Goal: Find specific page/section: Find specific page/section

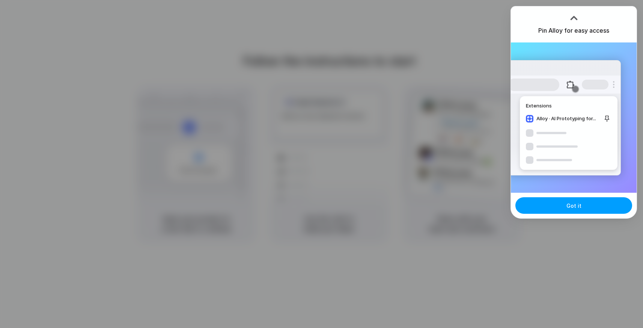
click at [553, 202] on button "Got it" at bounding box center [573, 205] width 117 height 17
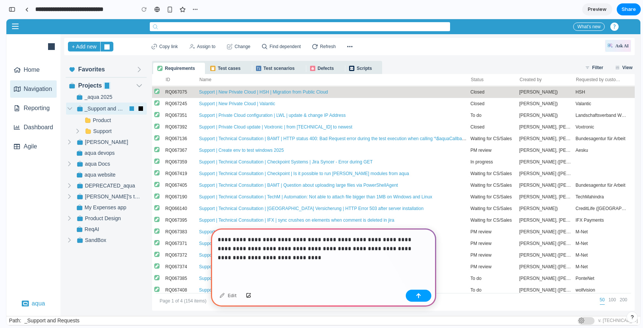
click at [418, 293] on div "button" at bounding box center [418, 295] width 5 height 5
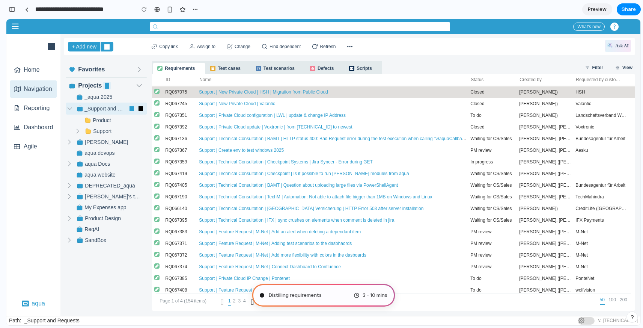
type input "**********"
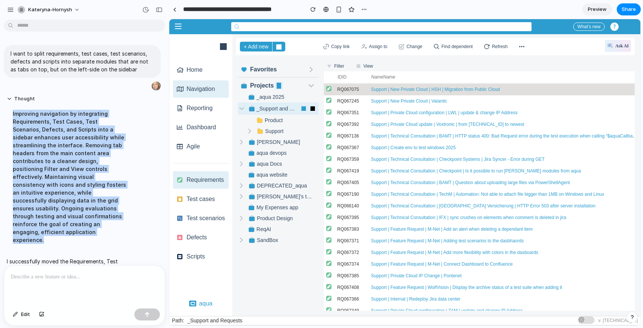
drag, startPoint x: 98, startPoint y: 224, endPoint x: 11, endPoint y: 114, distance: 140.8
click at [11, 114] on div "Improving navigation by integrating Requirements, Test Cases, Test Scenarios, D…" at bounding box center [69, 176] width 125 height 143
copy div "Improving navigation by integrating Requirements, Test Cases, Test Scenarios, D…"
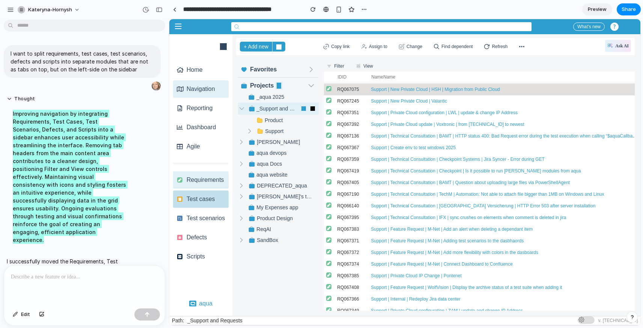
click at [202, 198] on span "Test cases" at bounding box center [199, 199] width 32 height 8
click at [202, 221] on span "Test scenarios" at bounding box center [204, 218] width 42 height 8
click at [200, 236] on span "Defects" at bounding box center [195, 237] width 24 height 8
click at [201, 255] on span "Scripts" at bounding box center [194, 256] width 22 height 8
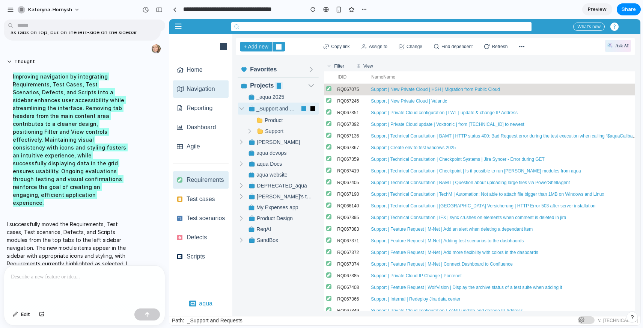
scroll to position [66, 0]
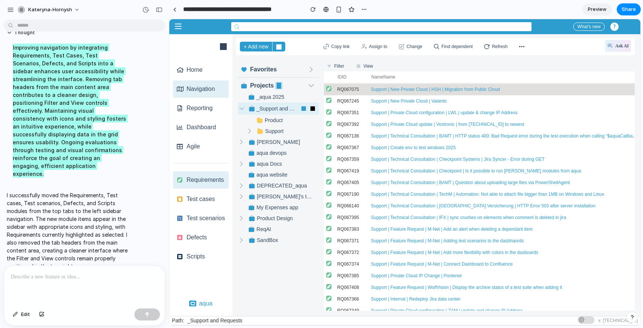
click at [277, 86] on span at bounding box center [279, 86] width 5 height 6
click at [311, 85] on img at bounding box center [311, 86] width 6 height 6
click at [309, 62] on div "Favorites Pull down to refresh... Pull down to refresh... Loading... Loading...…" at bounding box center [275, 188] width 86 height 255
click at [309, 67] on img at bounding box center [311, 69] width 6 height 6
click at [341, 63] on span "Filter" at bounding box center [338, 66] width 12 height 6
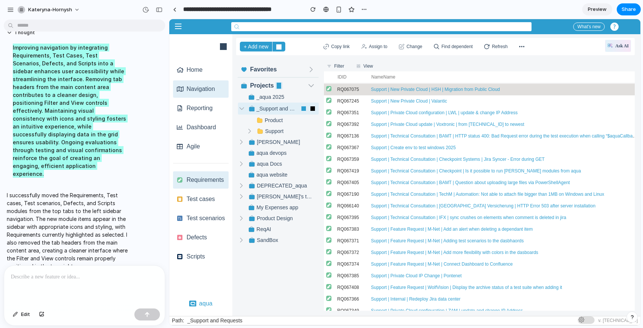
click at [375, 65] on div "Filter Add filter ctrl + shift + f Show filter row alt + shift + f View Display…" at bounding box center [479, 66] width 311 height 11
click at [368, 66] on span "View" at bounding box center [367, 66] width 12 height 6
click at [384, 45] on span "Assign to" at bounding box center [377, 47] width 20 height 6
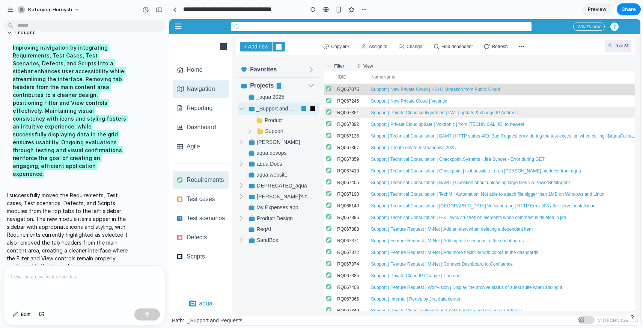
click at [440, 98] on td "Support | New Private Cloud | Valantic" at bounding box center [504, 101] width 271 height 12
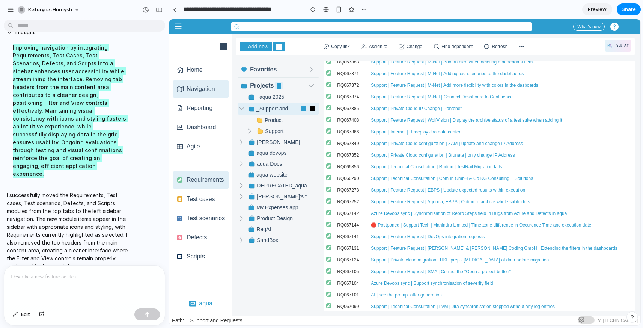
scroll to position [378, 0]
